Goal: Task Accomplishment & Management: Manage account settings

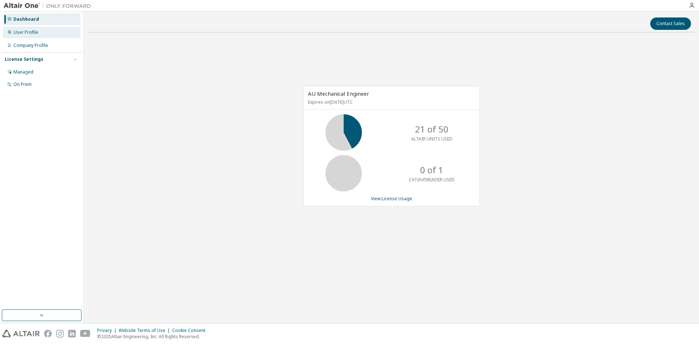
click at [35, 31] on div "User Profile" at bounding box center [25, 32] width 25 height 6
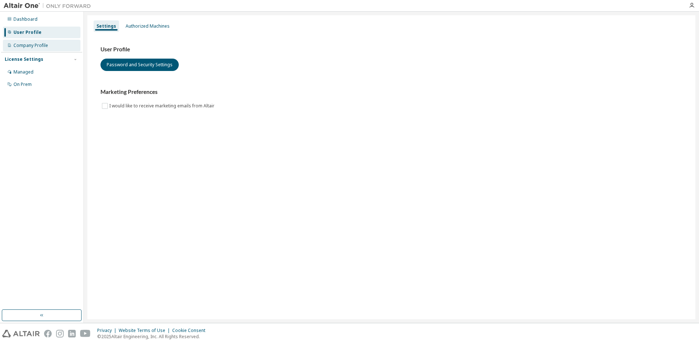
click at [34, 40] on div "Company Profile" at bounding box center [41, 46] width 77 height 12
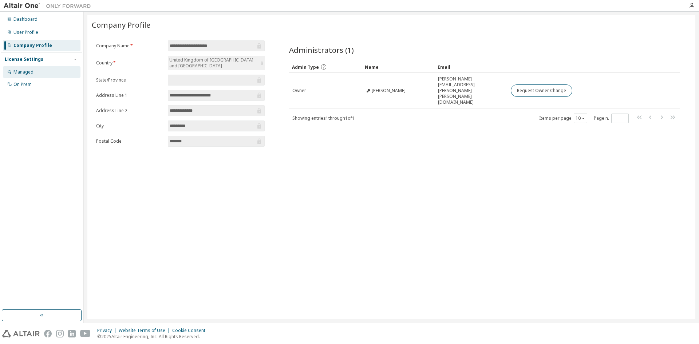
click at [36, 71] on div "Managed" at bounding box center [41, 72] width 77 height 12
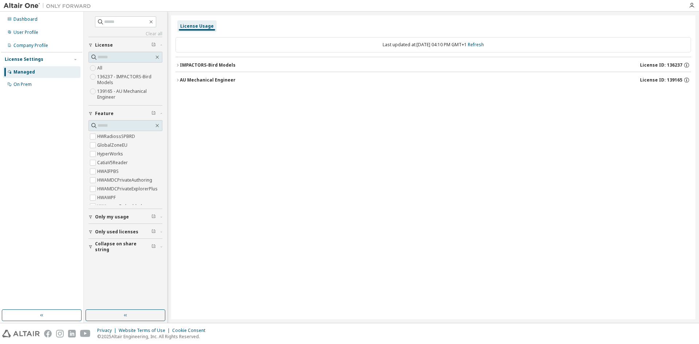
click at [177, 66] on icon "button" at bounding box center [177, 65] width 1 height 3
click at [177, 66] on icon "button" at bounding box center [177, 65] width 4 height 4
